Goal: Transaction & Acquisition: Book appointment/travel/reservation

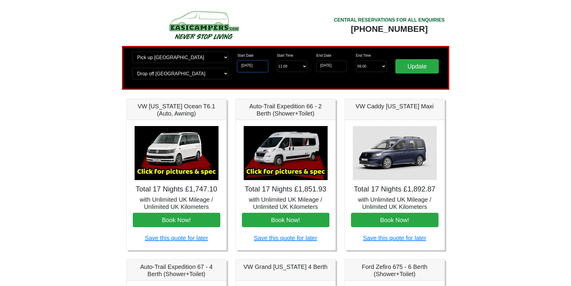
click at [251, 68] on input "[DATE]" at bounding box center [252, 66] width 31 height 11
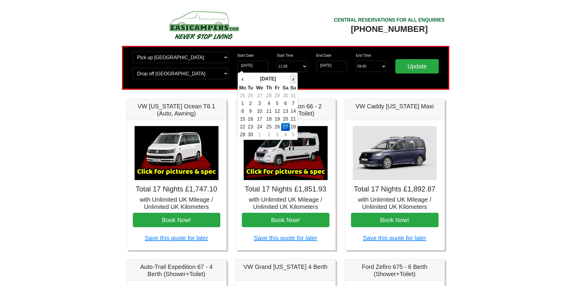
click at [295, 79] on th "›" at bounding box center [293, 79] width 7 height 10
click at [339, 67] on input "[DATE]" at bounding box center [331, 66] width 31 height 11
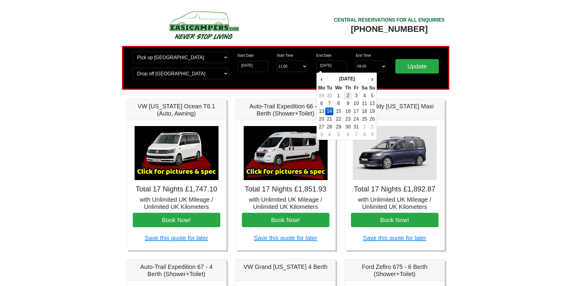
click at [347, 93] on td "2" at bounding box center [348, 96] width 9 height 8
type input "[DATE]"
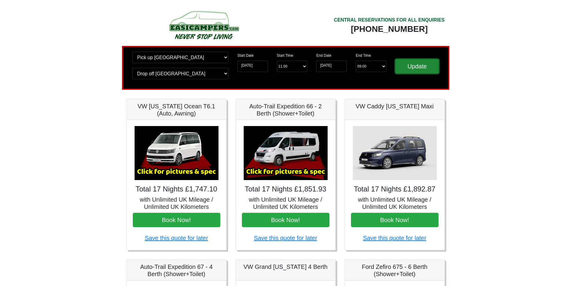
click at [418, 66] on input "Update" at bounding box center [417, 66] width 44 height 14
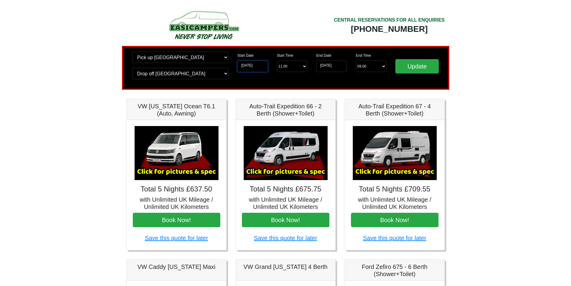
click at [244, 67] on input "[DATE]" at bounding box center [252, 66] width 31 height 11
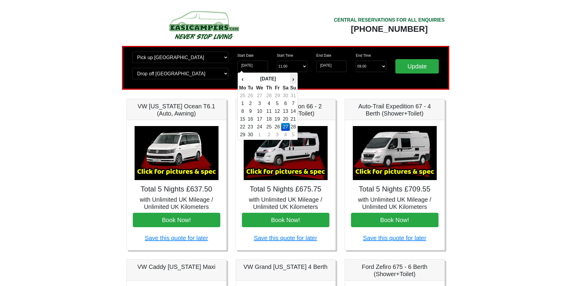
click at [293, 77] on th "›" at bounding box center [293, 79] width 7 height 10
click at [257, 102] on td "8" at bounding box center [259, 103] width 10 height 8
type input "08-10-2025"
type input "09-10-2025"
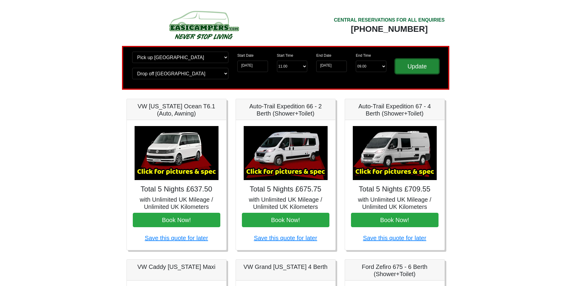
click at [423, 65] on input "Update" at bounding box center [417, 66] width 44 height 14
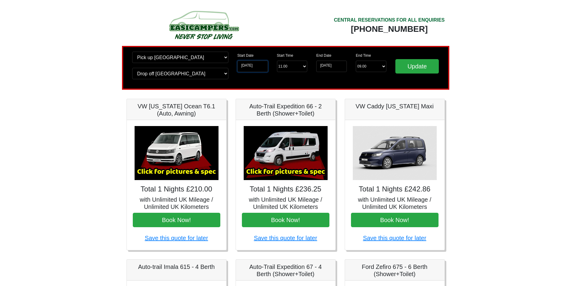
click at [248, 68] on input "08-10-2025" at bounding box center [252, 66] width 31 height 11
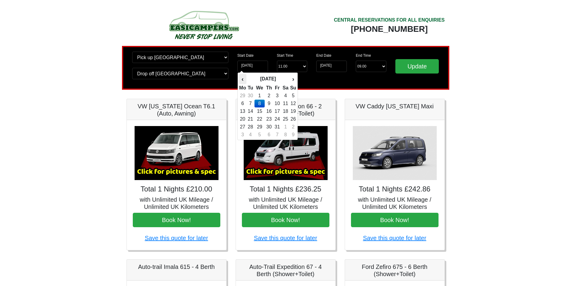
click at [243, 77] on th "‹" at bounding box center [242, 79] width 7 height 10
click at [285, 126] on td "27" at bounding box center [285, 127] width 9 height 8
type input "[DATE]"
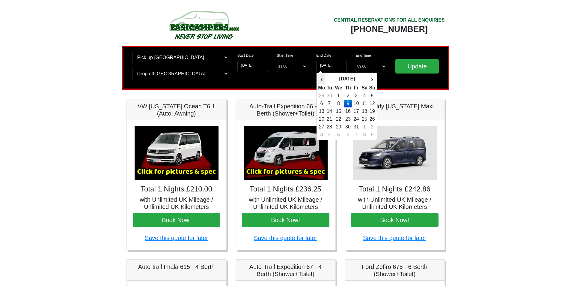
click at [321, 79] on th "‹" at bounding box center [321, 79] width 7 height 10
click at [372, 79] on th "›" at bounding box center [372, 79] width 7 height 10
click at [329, 104] on td "7" at bounding box center [329, 103] width 8 height 8
type input "07-10-2025"
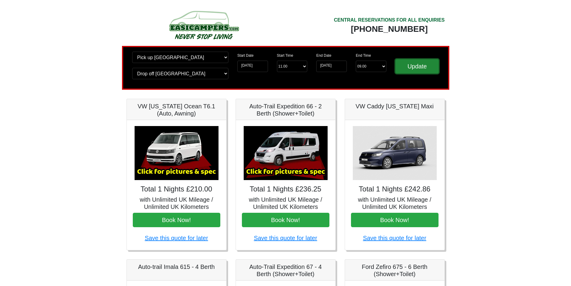
click at [429, 68] on input "Update" at bounding box center [417, 66] width 44 height 14
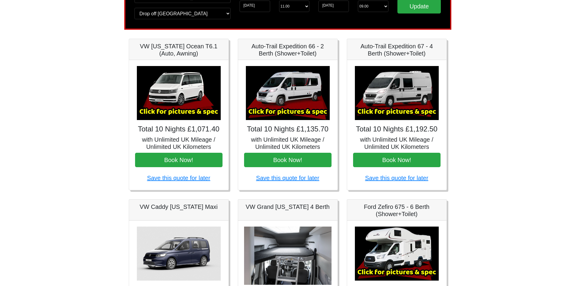
scroll to position [150, 0]
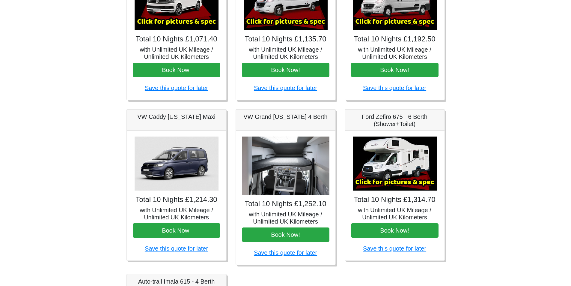
click at [411, 167] on img at bounding box center [395, 163] width 84 height 54
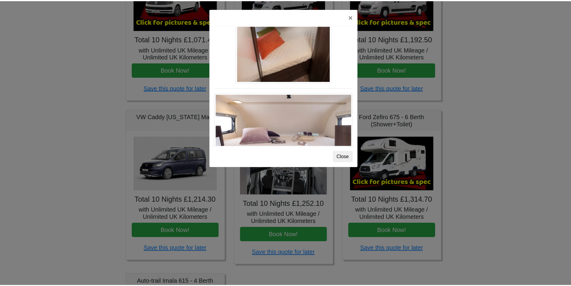
scroll to position [802, 0]
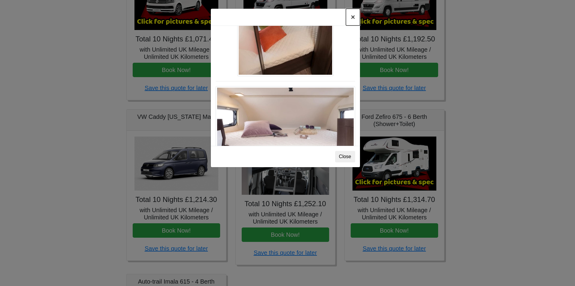
click at [352, 17] on button "×" at bounding box center [353, 17] width 14 height 17
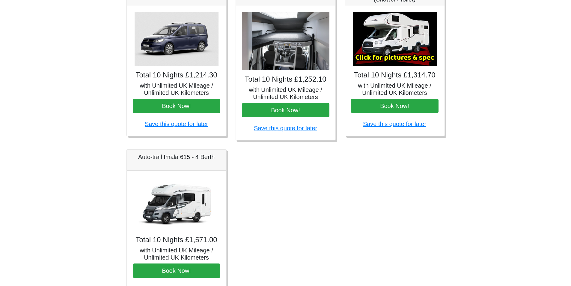
scroll to position [313, 0]
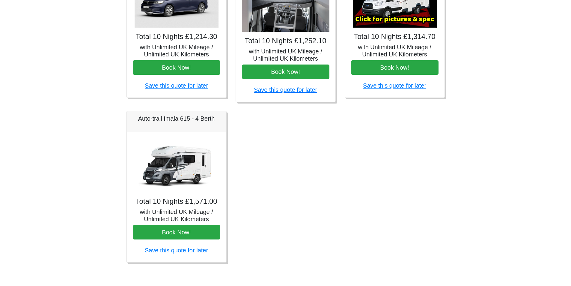
click at [174, 167] on img at bounding box center [177, 165] width 84 height 54
click at [185, 174] on img at bounding box center [177, 165] width 84 height 54
click at [182, 173] on img at bounding box center [177, 165] width 84 height 54
click at [186, 172] on img at bounding box center [177, 165] width 84 height 54
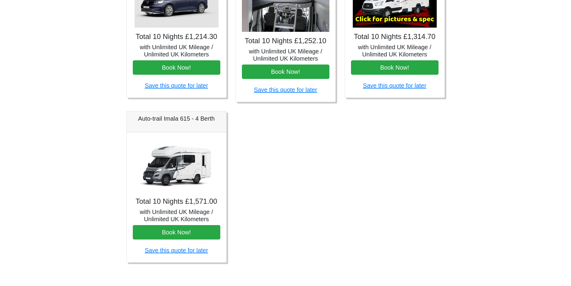
scroll to position [283, 0]
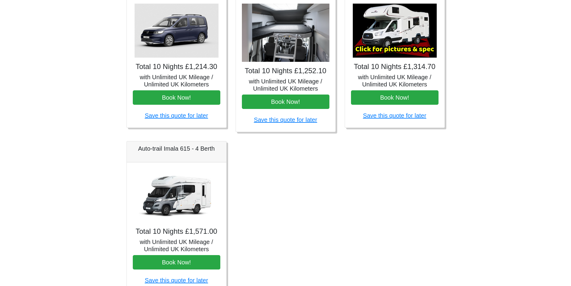
click at [419, 31] on img at bounding box center [395, 31] width 84 height 54
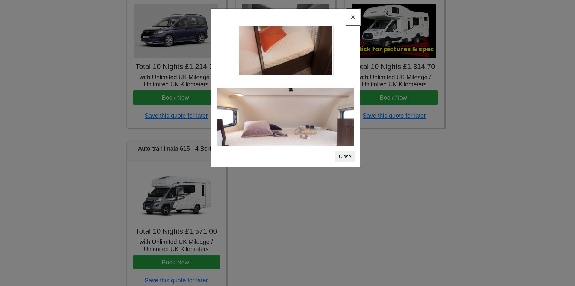
click at [353, 19] on button "×" at bounding box center [353, 17] width 14 height 17
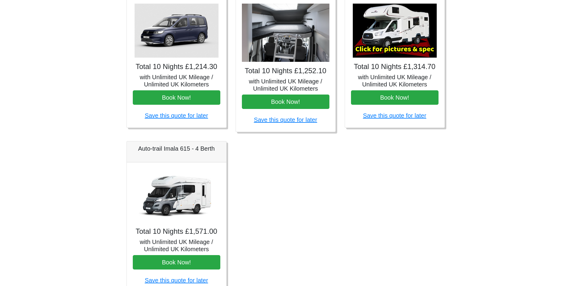
click at [197, 197] on img at bounding box center [177, 195] width 84 height 54
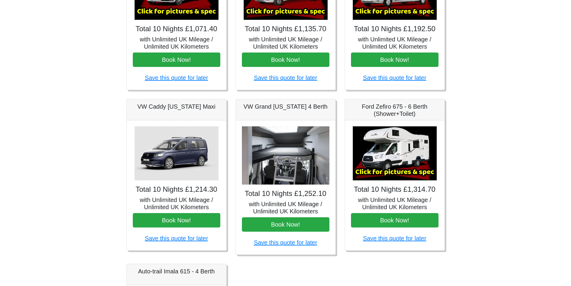
scroll to position [163, 0]
